Goal: Task Accomplishment & Management: Use online tool/utility

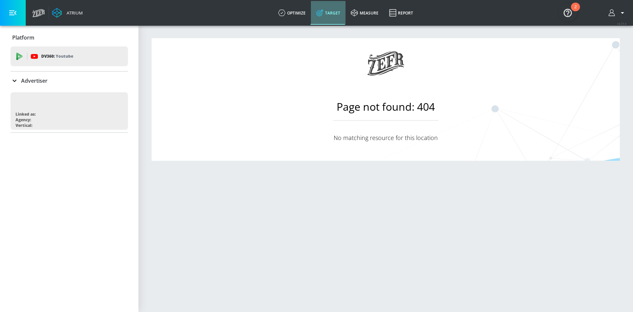
click at [331, 18] on link "Target" at bounding box center [328, 13] width 35 height 24
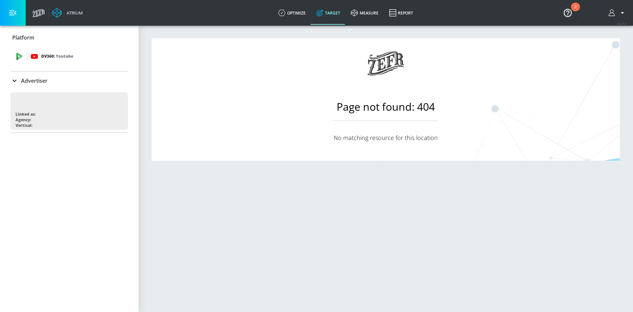
click at [34, 60] on icon at bounding box center [34, 56] width 7 height 7
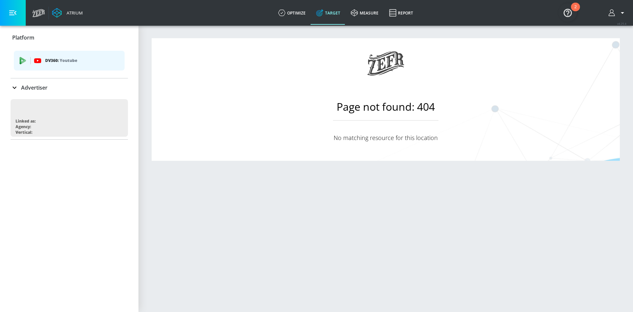
click at [44, 88] on p "Advertiser" at bounding box center [34, 87] width 26 height 7
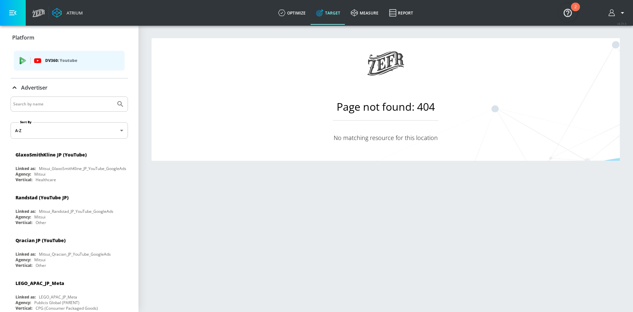
click at [44, 103] on input "Search by name" at bounding box center [63, 104] width 100 height 9
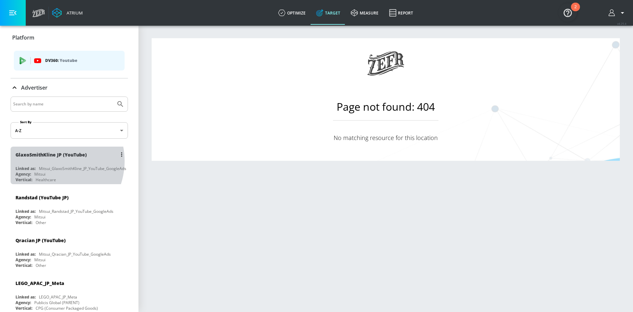
click at [49, 161] on div "GlaxoSmithKline JP (YouTube)" at bounding box center [70, 155] width 111 height 16
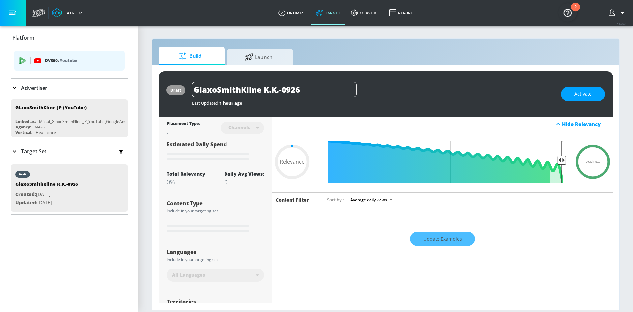
type input "0.05"
click at [370, 91] on div "GlaxoSmithKline K.K.-0926" at bounding box center [373, 89] width 363 height 15
click at [323, 87] on input "GlaxoSmithKline K.K.-0926" at bounding box center [274, 89] width 165 height 15
click at [391, 94] on div "GlaxoSmithKline K.K.-0926" at bounding box center [373, 89] width 363 height 15
